Goal: Participate in discussion: Engage in conversation with other users on a specific topic

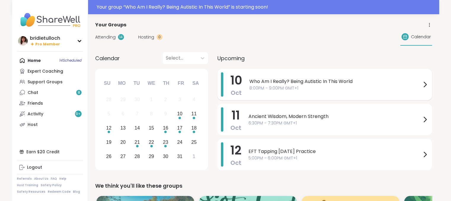
click at [424, 85] on icon at bounding box center [425, 84] width 7 height 7
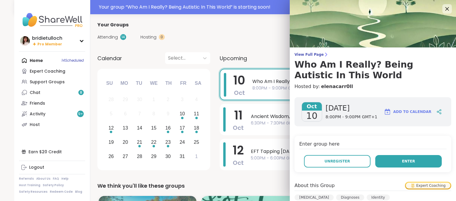
click at [394, 160] on button "Enter" at bounding box center [408, 161] width 66 height 12
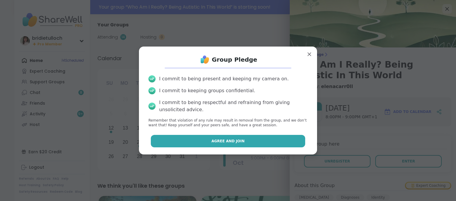
click at [255, 140] on button "Agree and Join" at bounding box center [228, 141] width 155 height 12
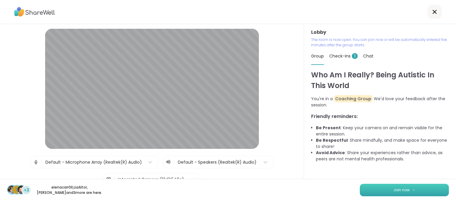
click at [370, 188] on button "Join now" at bounding box center [404, 190] width 89 height 12
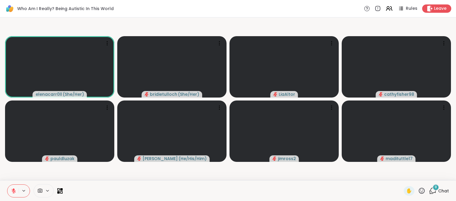
click at [429, 191] on icon at bounding box center [432, 190] width 7 height 7
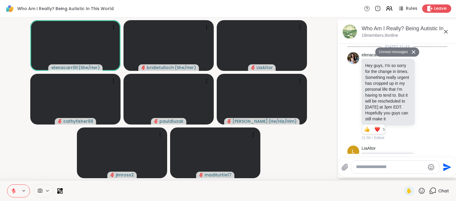
scroll to position [504, 0]
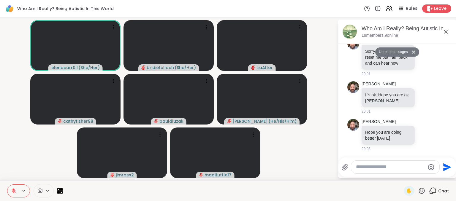
click at [390, 166] on textarea "Type your message" at bounding box center [390, 167] width 69 height 6
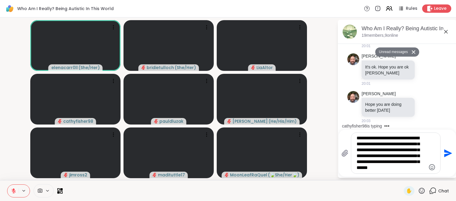
type textarea "**********"
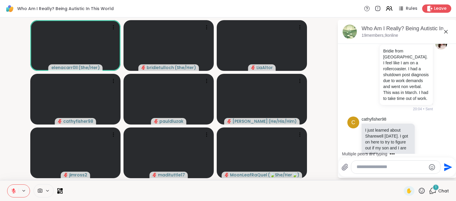
scroll to position [631, 0]
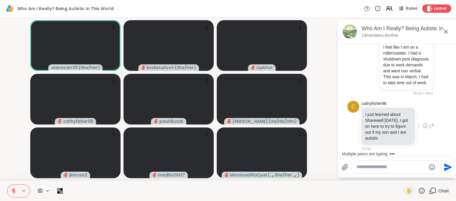
click at [422, 125] on icon at bounding box center [424, 126] width 5 height 6
click at [422, 118] on div "Select Reaction: Heart" at bounding box center [424, 116] width 5 height 5
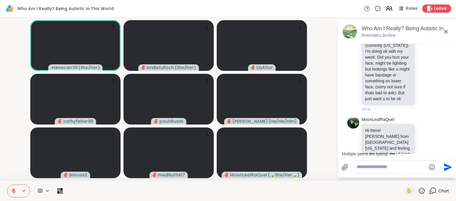
scroll to position [803, 0]
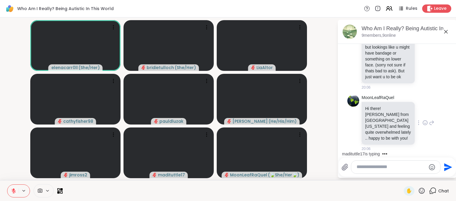
click at [422, 124] on icon at bounding box center [424, 123] width 5 height 6
click at [422, 114] on div "Select Reaction: Heart" at bounding box center [424, 113] width 5 height 5
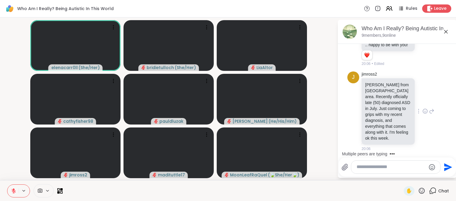
scroll to position [1020, 0]
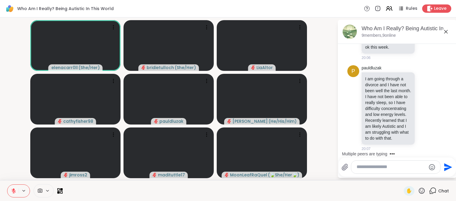
click at [400, 170] on textarea "Type your message" at bounding box center [390, 167] width 69 height 6
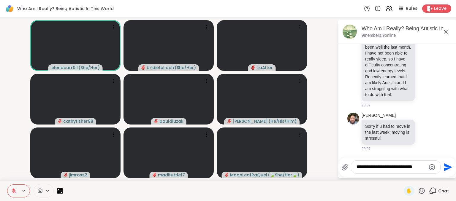
scroll to position [1154, 0]
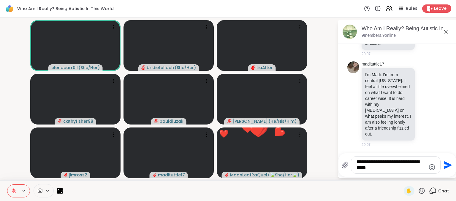
type textarea "**********"
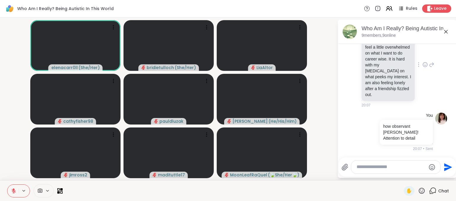
scroll to position [1200, 0]
click at [424, 66] on icon at bounding box center [425, 65] width 2 height 1
click at [422, 58] on div "Select Reaction: Heart" at bounding box center [424, 55] width 5 height 5
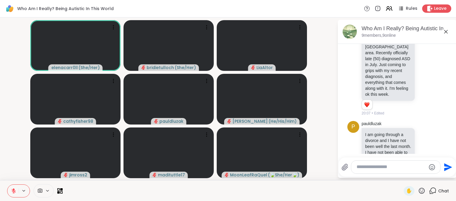
scroll to position [906, 0]
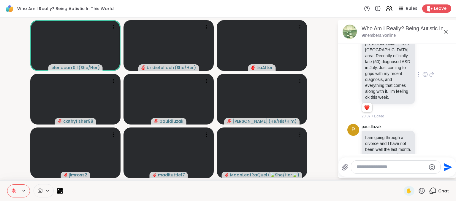
click at [422, 77] on icon at bounding box center [424, 75] width 5 height 6
click at [422, 68] on div "Select Reaction: Heart" at bounding box center [424, 64] width 5 height 5
click at [429, 78] on icon at bounding box center [431, 74] width 5 height 7
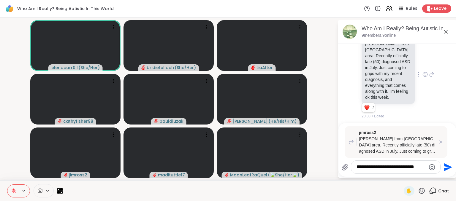
type textarea "**********"
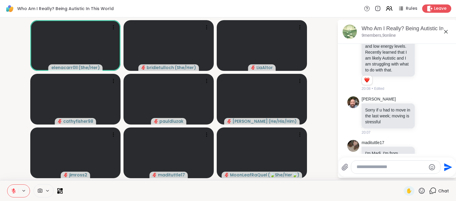
scroll to position [1030, 0]
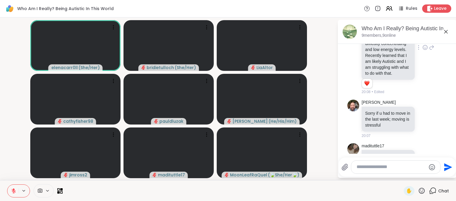
click at [424, 48] on icon at bounding box center [425, 48] width 2 height 1
click at [422, 41] on div "Select Reaction: Heart" at bounding box center [424, 37] width 5 height 5
click at [429, 51] on icon at bounding box center [431, 47] width 5 height 7
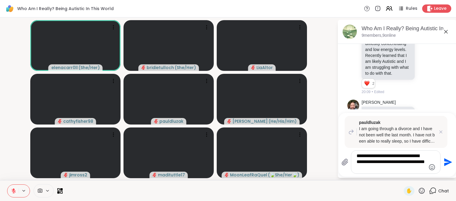
type textarea "**********"
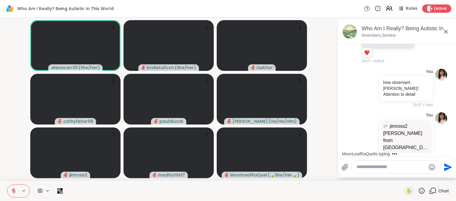
scroll to position [1208, 0]
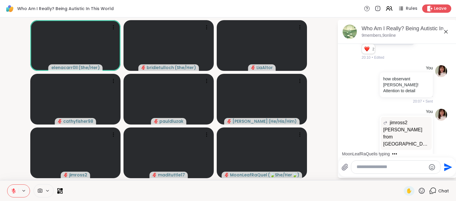
click at [429, 16] on icon at bounding box center [431, 12] width 5 height 7
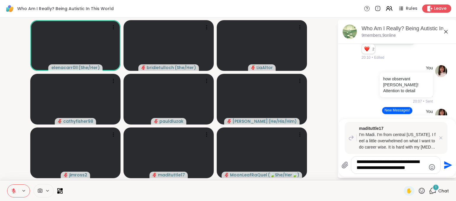
click at [406, 164] on textarea "**********" at bounding box center [390, 165] width 69 height 12
click at [407, 165] on textarea "**********" at bounding box center [390, 165] width 69 height 12
click at [422, 164] on textarea "**********" at bounding box center [390, 165] width 69 height 12
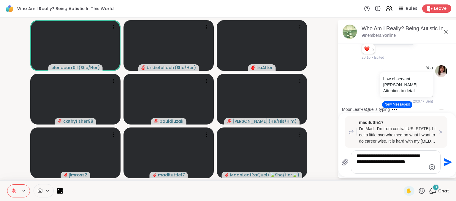
type textarea "**********"
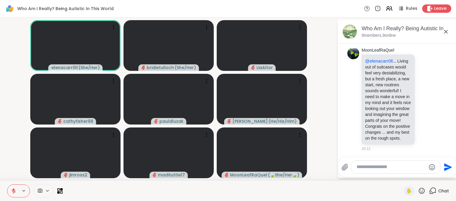
scroll to position [1833, 0]
click at [424, 99] on icon at bounding box center [424, 99] width 0 height 0
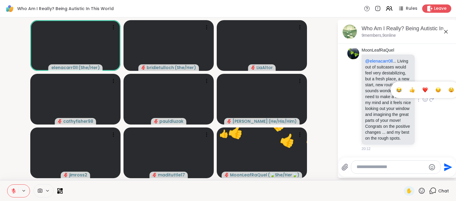
click at [422, 87] on div "Select Reaction: Heart" at bounding box center [424, 89] width 5 height 5
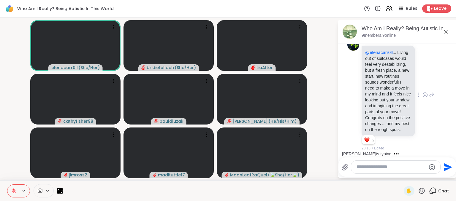
scroll to position [1879, 0]
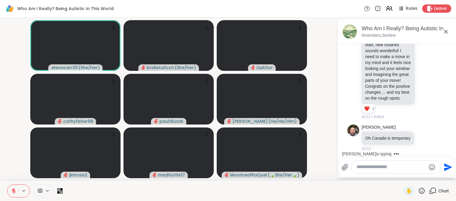
click at [380, 169] on textarea "Type your message" at bounding box center [390, 167] width 69 height 6
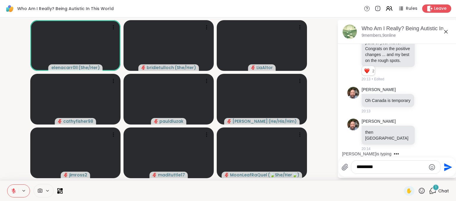
scroll to position [1911, 0]
type textarea "**********"
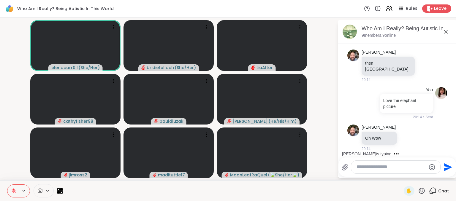
scroll to position [2035, 0]
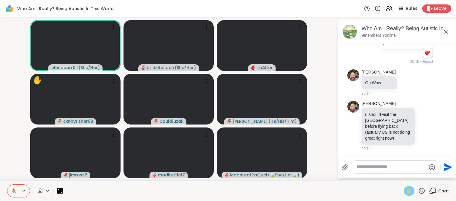
click at [406, 191] on span "✋" at bounding box center [409, 191] width 6 height 7
click at [382, 169] on textarea "Type your message" at bounding box center [390, 167] width 69 height 6
click at [384, 168] on textarea "*" at bounding box center [390, 167] width 69 height 6
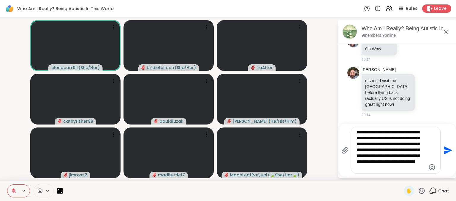
type textarea "**********"
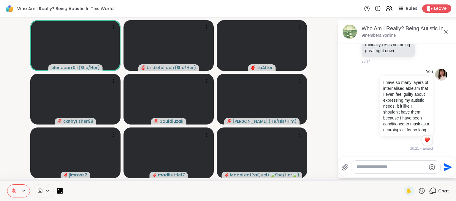
scroll to position [2149, 0]
click at [418, 190] on icon at bounding box center [421, 190] width 7 height 7
click at [401, 175] on span "❤️" at bounding box center [404, 175] width 6 height 7
click at [384, 169] on textarea "Type your message" at bounding box center [390, 167] width 69 height 6
click at [419, 192] on icon at bounding box center [421, 190] width 7 height 7
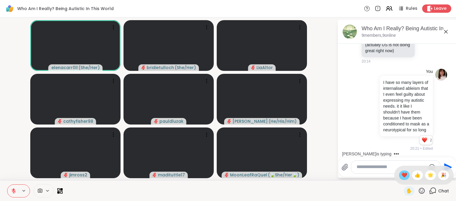
click at [401, 176] on span "❤️" at bounding box center [404, 175] width 6 height 7
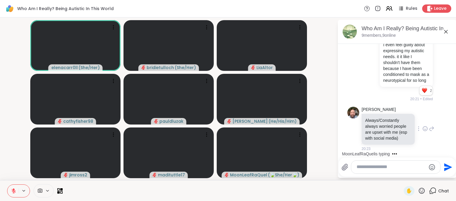
click at [422, 126] on icon at bounding box center [424, 129] width 5 height 6
click at [422, 118] on div "Select Reaction: Heart" at bounding box center [424, 119] width 5 height 5
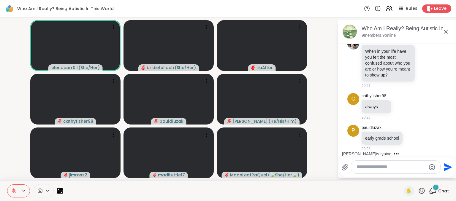
scroll to position [2530, 0]
click at [373, 166] on textarea "Type your message" at bounding box center [390, 167] width 69 height 6
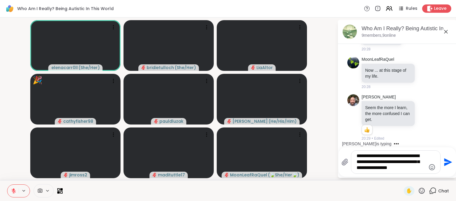
scroll to position [2630, 0]
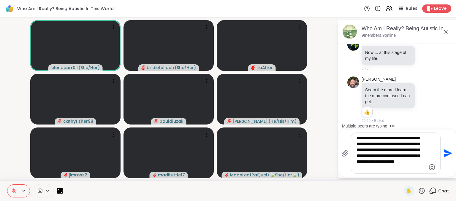
type textarea "**********"
click at [444, 153] on icon "Send" at bounding box center [446, 153] width 9 height 9
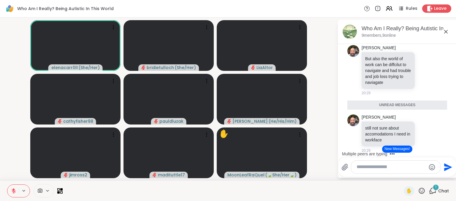
scroll to position [2708, 0]
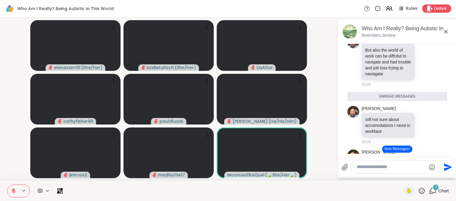
click at [418, 190] on icon at bounding box center [421, 190] width 7 height 7
click at [401, 173] on span "❤️" at bounding box center [404, 175] width 6 height 7
click at [419, 192] on icon at bounding box center [422, 191] width 6 height 6
click at [401, 175] on span "❤️" at bounding box center [404, 175] width 6 height 7
click at [418, 189] on icon at bounding box center [421, 190] width 7 height 7
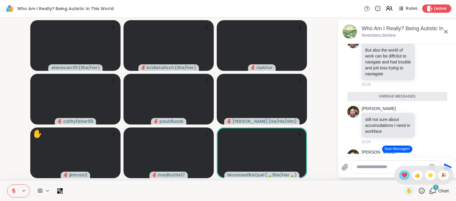
click at [401, 175] on span "❤️" at bounding box center [404, 175] width 6 height 7
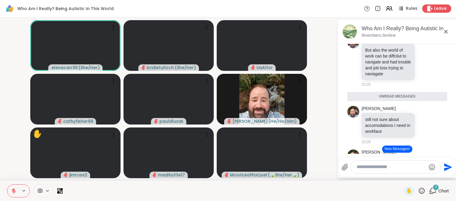
click at [418, 190] on icon at bounding box center [421, 190] width 7 height 7
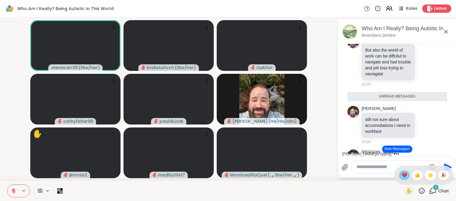
click at [401, 175] on span "❤️" at bounding box center [404, 175] width 6 height 7
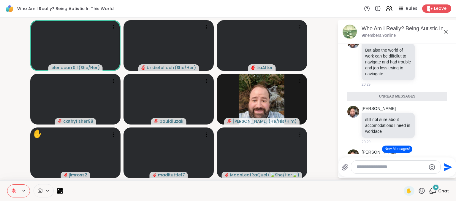
click at [419, 190] on icon at bounding box center [422, 191] width 6 height 6
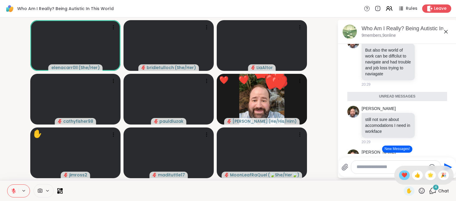
click at [401, 172] on span "❤️" at bounding box center [404, 175] width 6 height 7
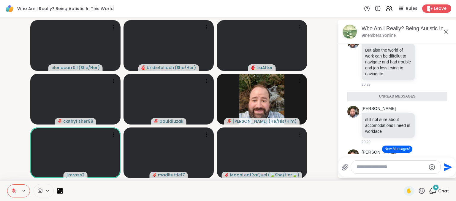
click at [419, 190] on icon at bounding box center [422, 191] width 6 height 6
click at [401, 175] on span "❤️" at bounding box center [404, 175] width 6 height 7
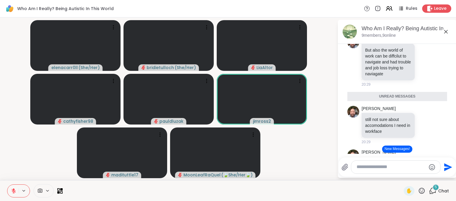
click at [418, 191] on icon at bounding box center [421, 190] width 7 height 7
click at [401, 175] on span "❤️" at bounding box center [404, 175] width 6 height 7
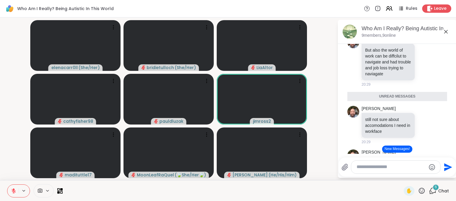
click at [419, 192] on icon at bounding box center [422, 191] width 6 height 6
click at [401, 176] on span "❤️" at bounding box center [404, 175] width 6 height 7
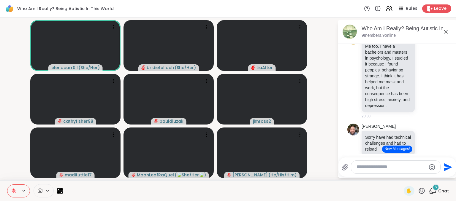
scroll to position [2886, 0]
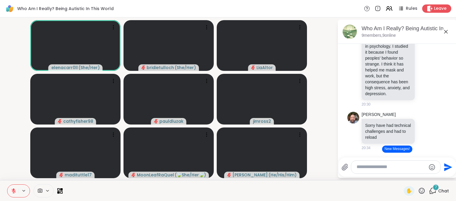
click at [418, 191] on icon at bounding box center [421, 190] width 7 height 7
click at [401, 175] on span "❤️" at bounding box center [404, 175] width 6 height 7
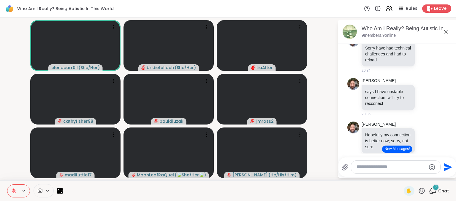
scroll to position [2988, 0]
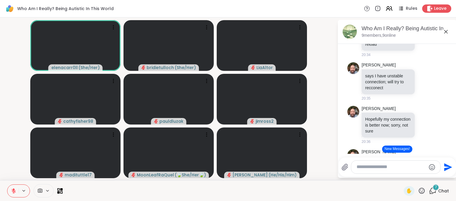
click at [372, 168] on textarea "Type your message" at bounding box center [390, 167] width 69 height 6
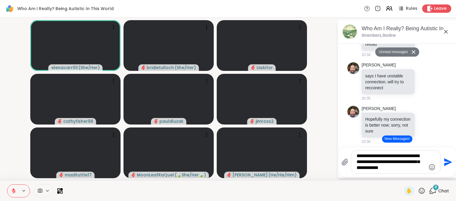
click at [378, 155] on textarea "**********" at bounding box center [390, 162] width 69 height 18
type textarea "**********"
click at [421, 172] on div "**********" at bounding box center [395, 162] width 89 height 23
click at [414, 171] on textarea "**********" at bounding box center [390, 162] width 69 height 18
click at [445, 163] on icon "Send" at bounding box center [448, 162] width 8 height 8
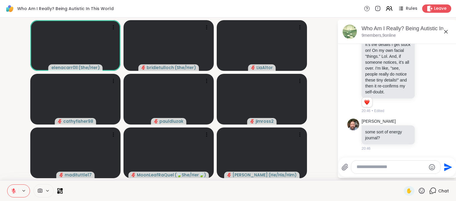
scroll to position [3500, 0]
click at [372, 167] on textarea "Type your message" at bounding box center [390, 167] width 69 height 6
paste textarea "**********"
type textarea "**********"
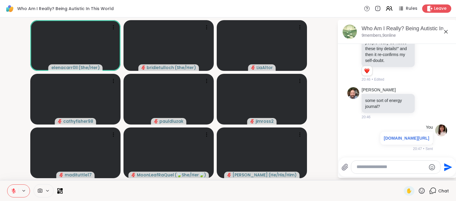
scroll to position [3549, 0]
click at [396, 136] on link "[DOMAIN_NAME][URL]" at bounding box center [406, 138] width 45 height 5
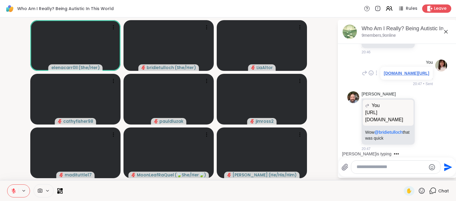
scroll to position [3627, 0]
click at [422, 118] on icon at bounding box center [424, 121] width 5 height 6
click at [396, 109] on div "Select Reaction: Joy" at bounding box center [398, 111] width 5 height 5
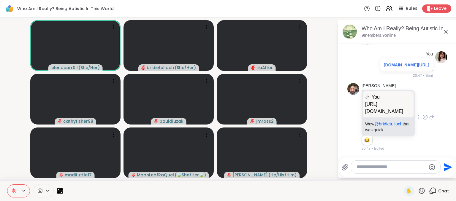
scroll to position [3635, 0]
click at [429, 114] on icon at bounding box center [431, 117] width 5 height 7
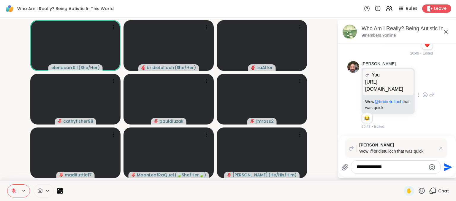
type textarea "**********"
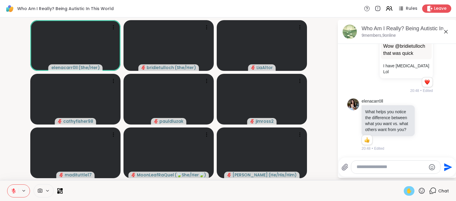
scroll to position [3790, 0]
click at [406, 190] on span "✋" at bounding box center [409, 191] width 6 height 7
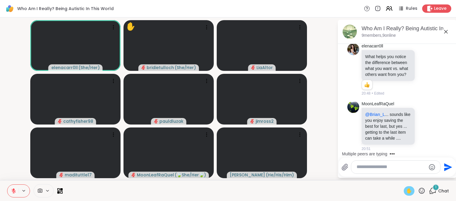
scroll to position [3851, 0]
click at [419, 192] on icon at bounding box center [422, 191] width 6 height 6
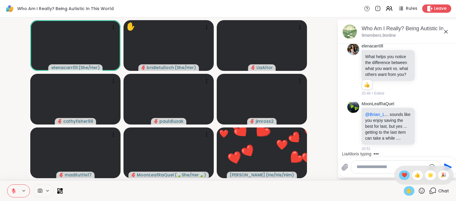
click at [401, 178] on span "❤️" at bounding box center [404, 175] width 6 height 7
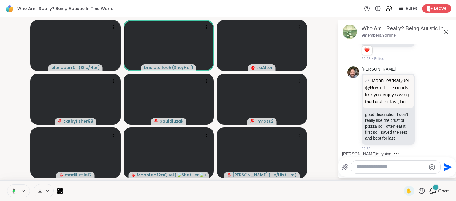
scroll to position [4067, 0]
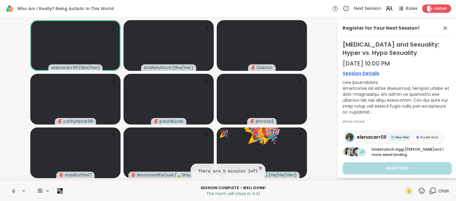
click at [13, 190] on icon at bounding box center [13, 190] width 1 height 3
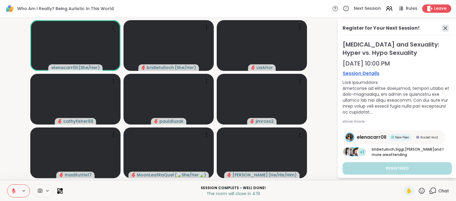
click at [442, 28] on icon at bounding box center [445, 28] width 7 height 7
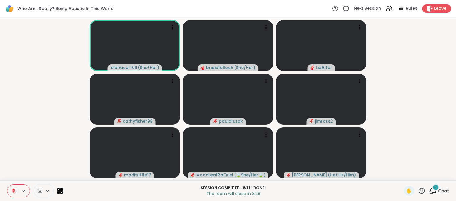
click at [418, 190] on icon at bounding box center [421, 190] width 7 height 7
click at [401, 174] on span "❤️" at bounding box center [404, 175] width 6 height 7
click at [418, 191] on icon at bounding box center [421, 190] width 7 height 7
click at [401, 175] on span "❤️" at bounding box center [404, 175] width 6 height 7
click at [429, 190] on icon at bounding box center [432, 190] width 7 height 7
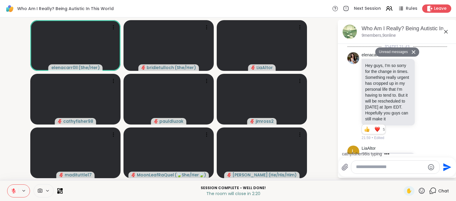
scroll to position [4254, 0]
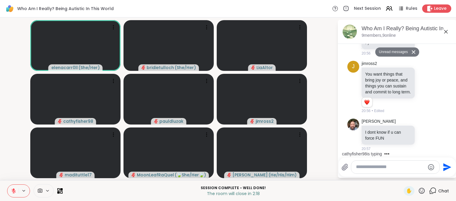
click at [376, 165] on textarea "Type your message" at bounding box center [390, 167] width 69 height 6
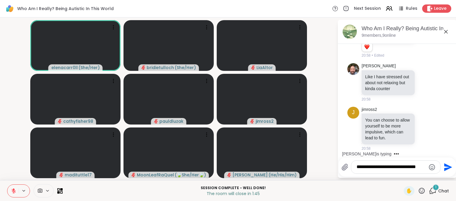
scroll to position [4396, 0]
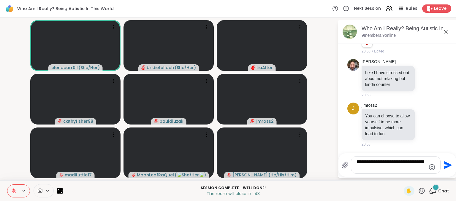
type textarea "**********"
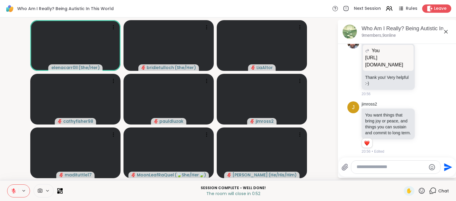
scroll to position [3967, 0]
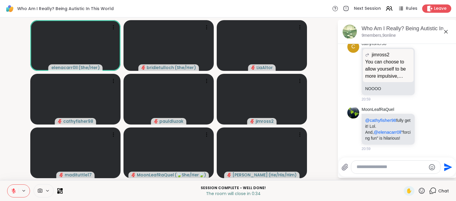
scroll to position [4564, 0]
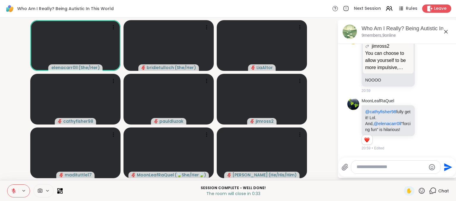
click at [409, 167] on textarea "Type your message" at bounding box center [390, 167] width 69 height 6
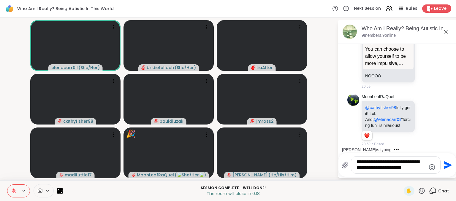
type textarea "**********"
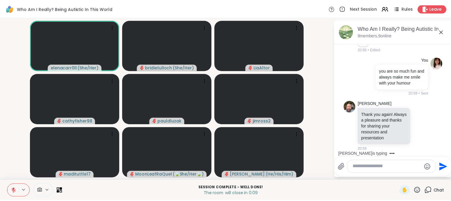
scroll to position [4682, 0]
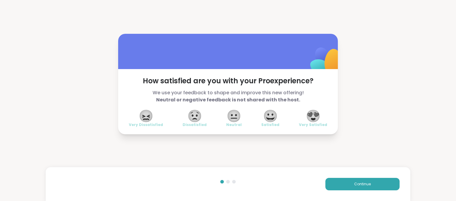
click at [314, 116] on span "😍" at bounding box center [313, 116] width 15 height 11
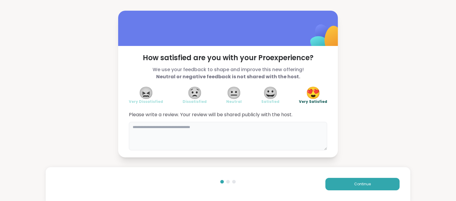
click at [276, 134] on textarea at bounding box center [228, 136] width 198 height 28
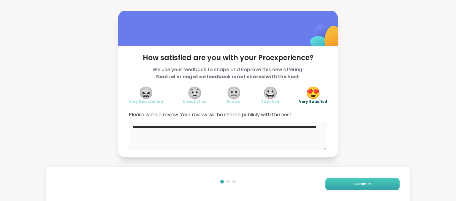
type textarea "**********"
click at [337, 187] on button "Continue" at bounding box center [362, 184] width 74 height 12
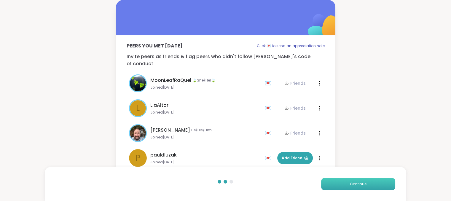
click at [342, 183] on button "Continue" at bounding box center [358, 184] width 74 height 12
